Goal: Find specific page/section: Find specific page/section

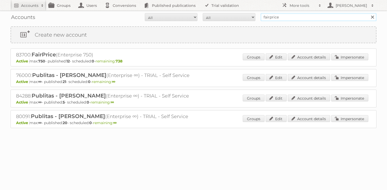
click at [282, 17] on input "fairprice" at bounding box center [318, 17] width 116 height 8
type input "puuilo"
click at [368, 13] on input "Search" at bounding box center [372, 17] width 8 height 8
